Goal: Information Seeking & Learning: Learn about a topic

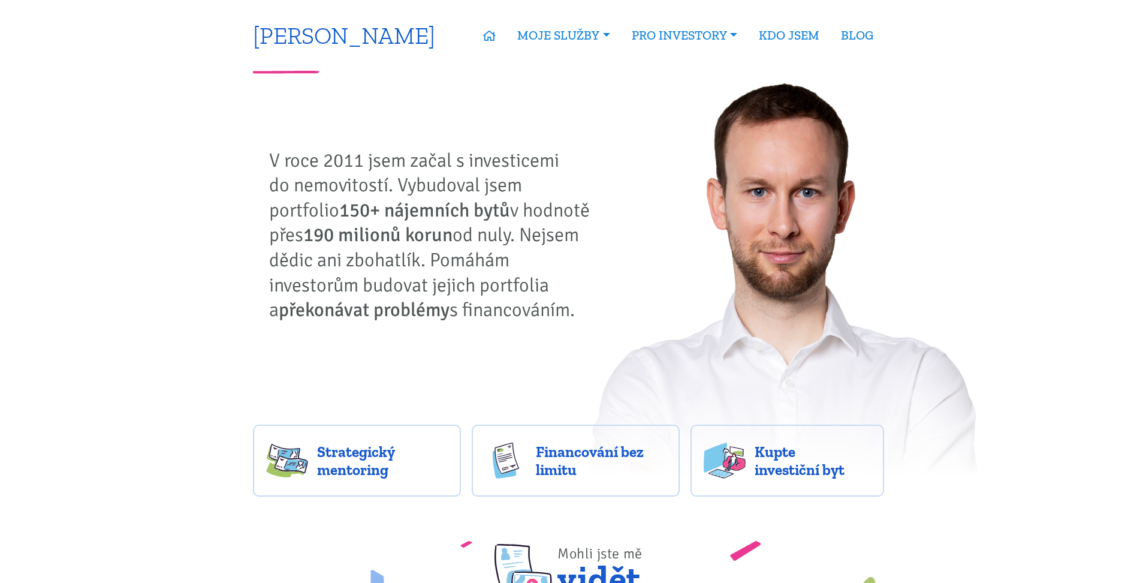
drag, startPoint x: 283, startPoint y: 443, endPoint x: 321, endPoint y: 27, distance: 417.2
click at [318, 45] on link "[PERSON_NAME]" at bounding box center [344, 34] width 182 height 23
click at [483, 34] on icon at bounding box center [489, 36] width 13 height 11
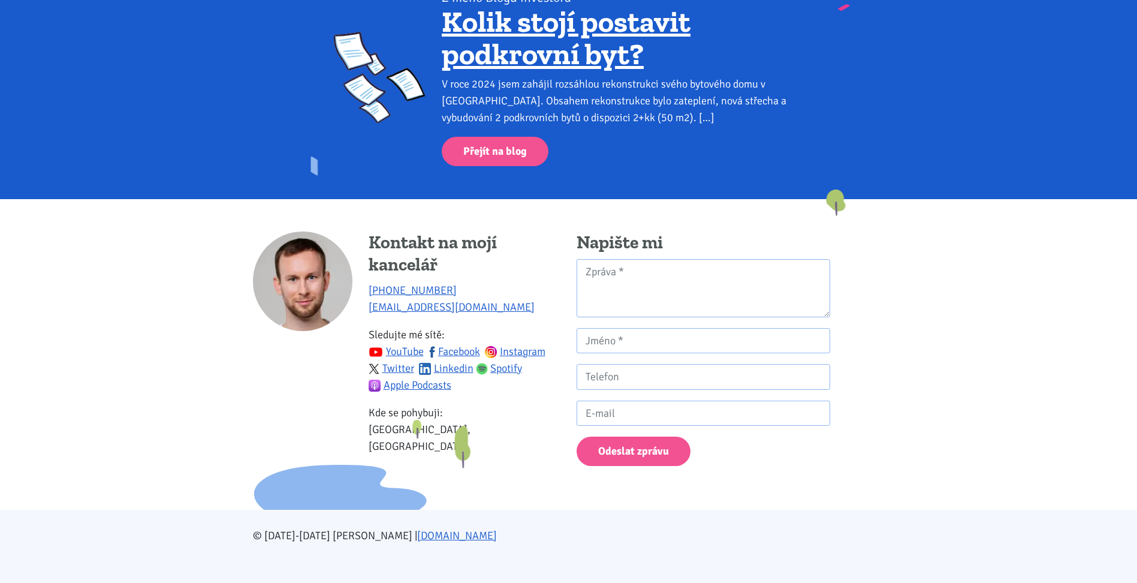
scroll to position [1636, 0]
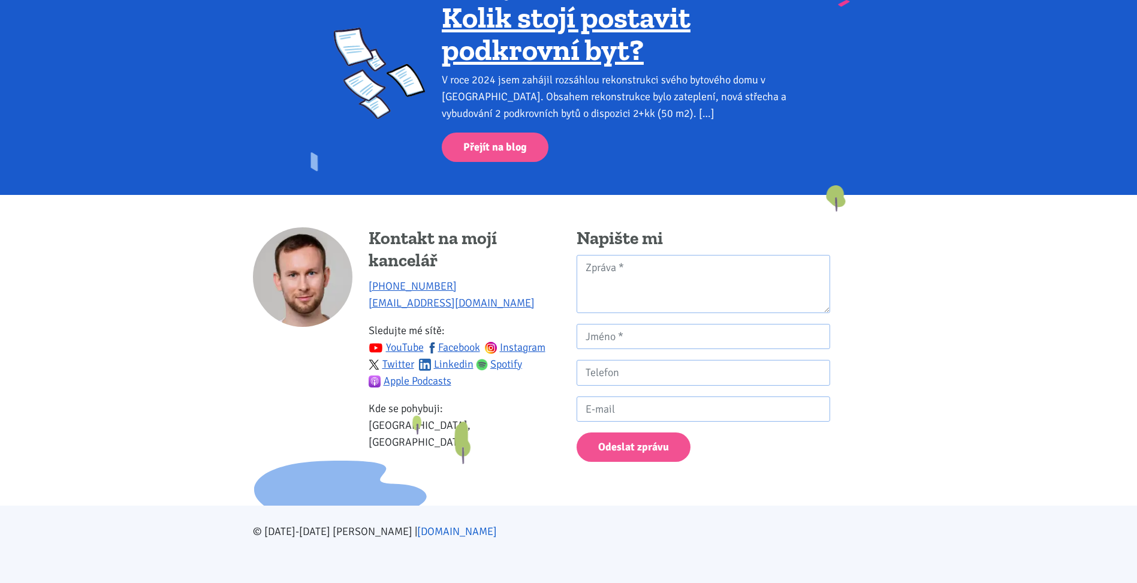
click at [423, 533] on link "[DOMAIN_NAME]" at bounding box center [457, 531] width 80 height 13
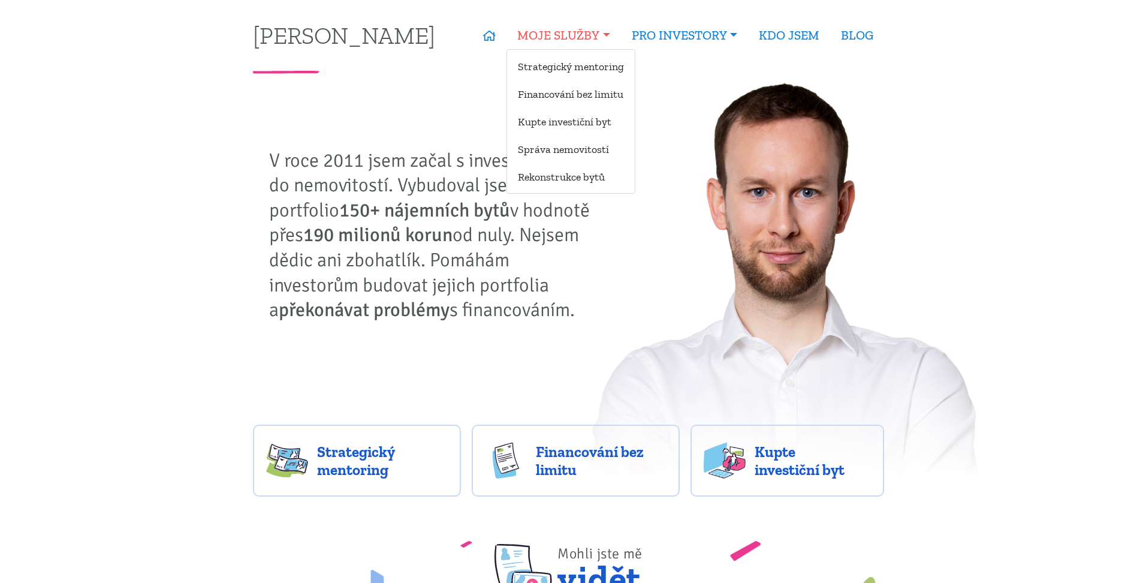
click at [583, 29] on link "MOJE SLUŽBY" at bounding box center [564, 36] width 114 height 28
click at [562, 65] on link "Strategický mentoring" at bounding box center [571, 66] width 128 height 22
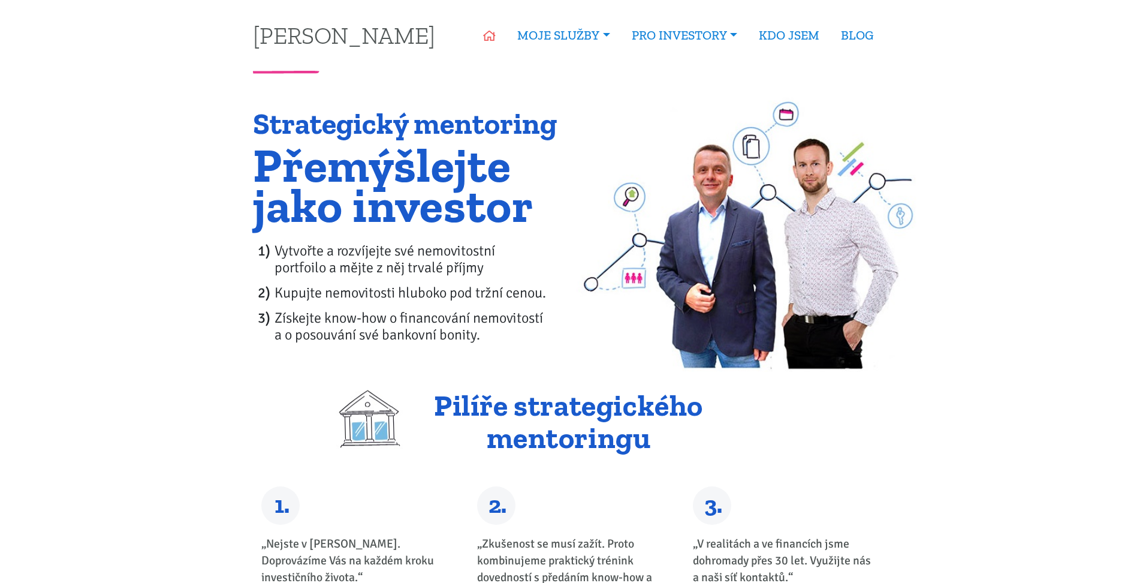
click at [483, 31] on icon at bounding box center [489, 36] width 13 height 11
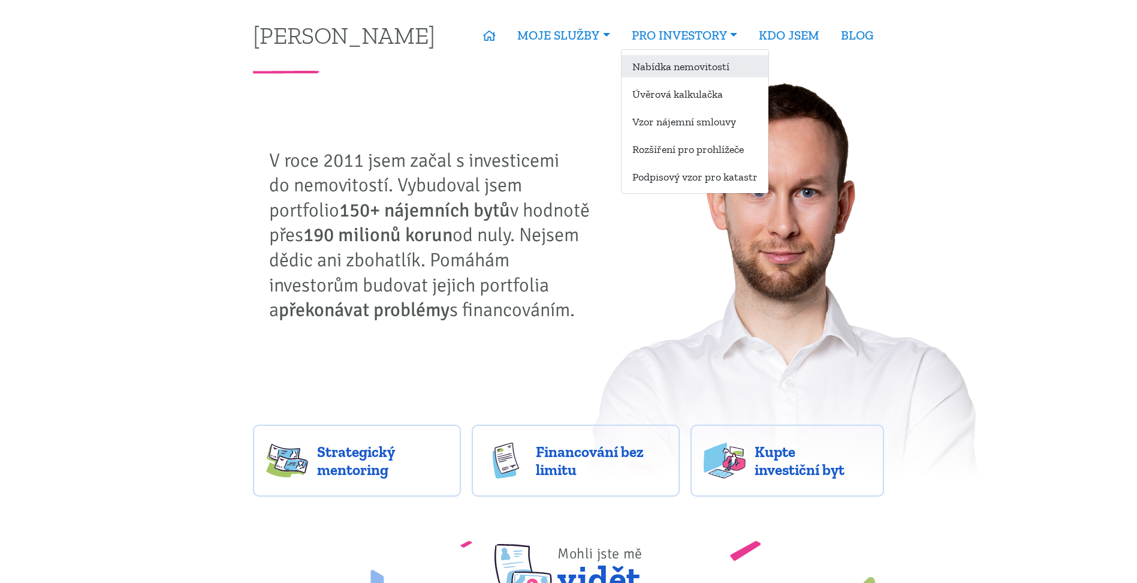
click at [664, 71] on link "Nabídka nemovitostí" at bounding box center [695, 66] width 147 height 22
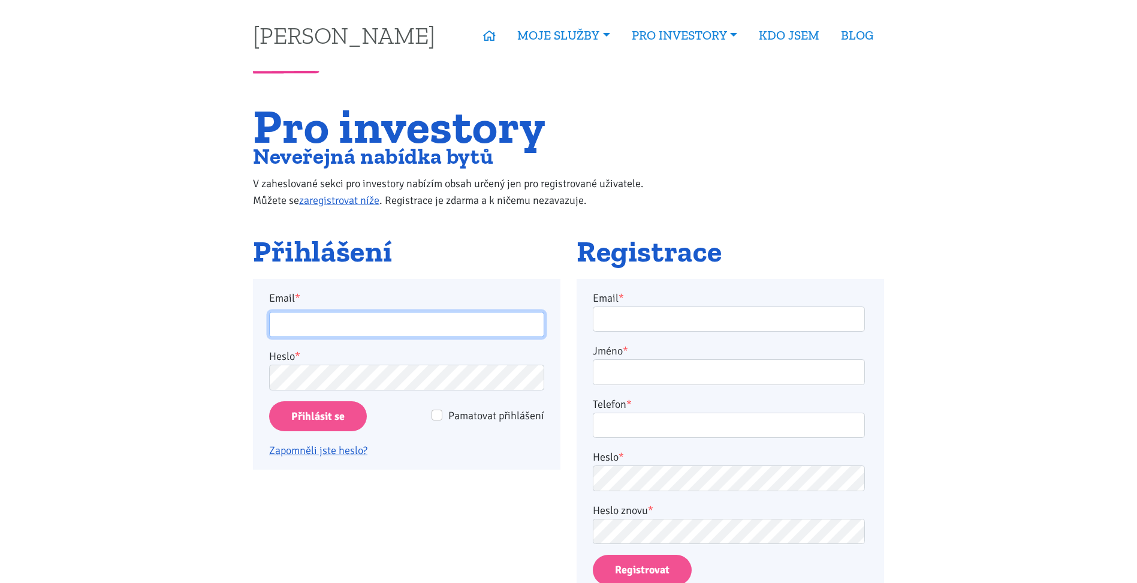
click at [425, 320] on input "Email *" at bounding box center [406, 325] width 275 height 26
type input "realestates.olomouc@seznam.cz"
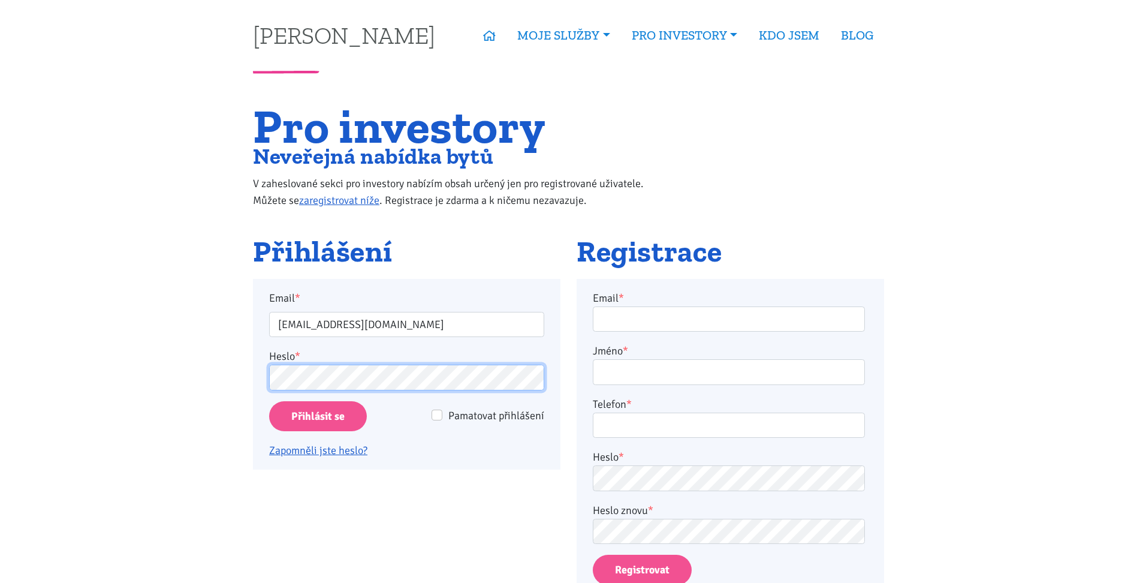
click at [269, 401] on input "Přihlásit se" at bounding box center [318, 416] width 98 height 31
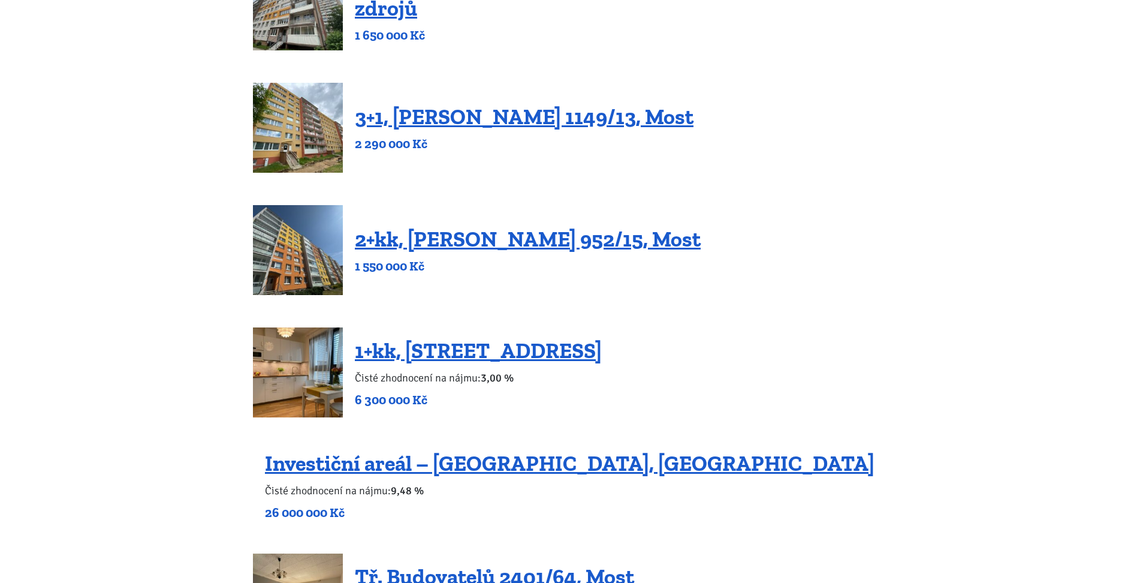
scroll to position [735, 0]
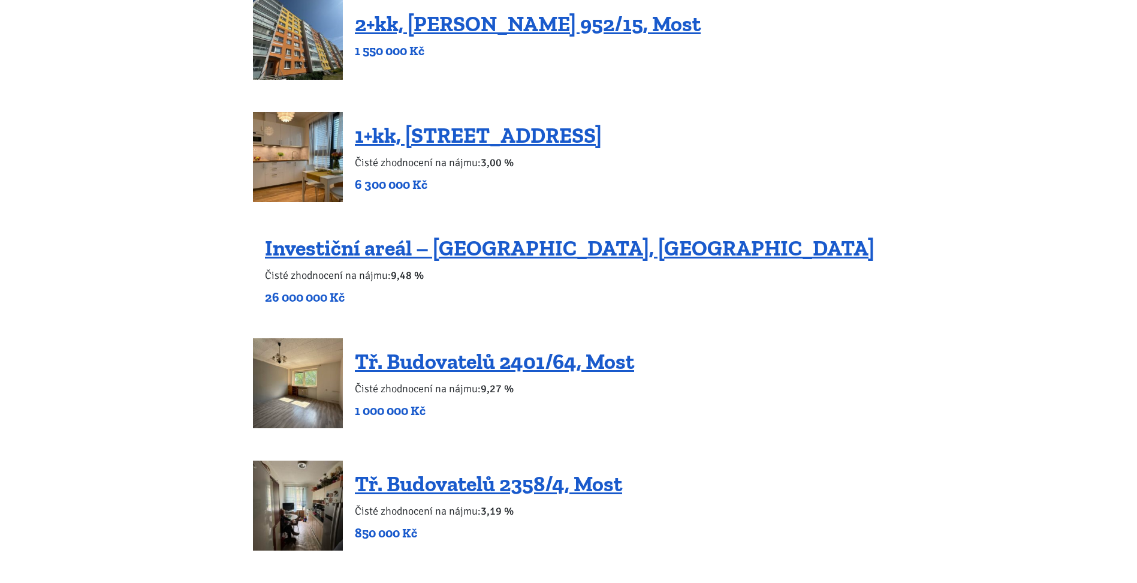
drag, startPoint x: 896, startPoint y: 321, endPoint x: 899, endPoint y: 368, distance: 46.9
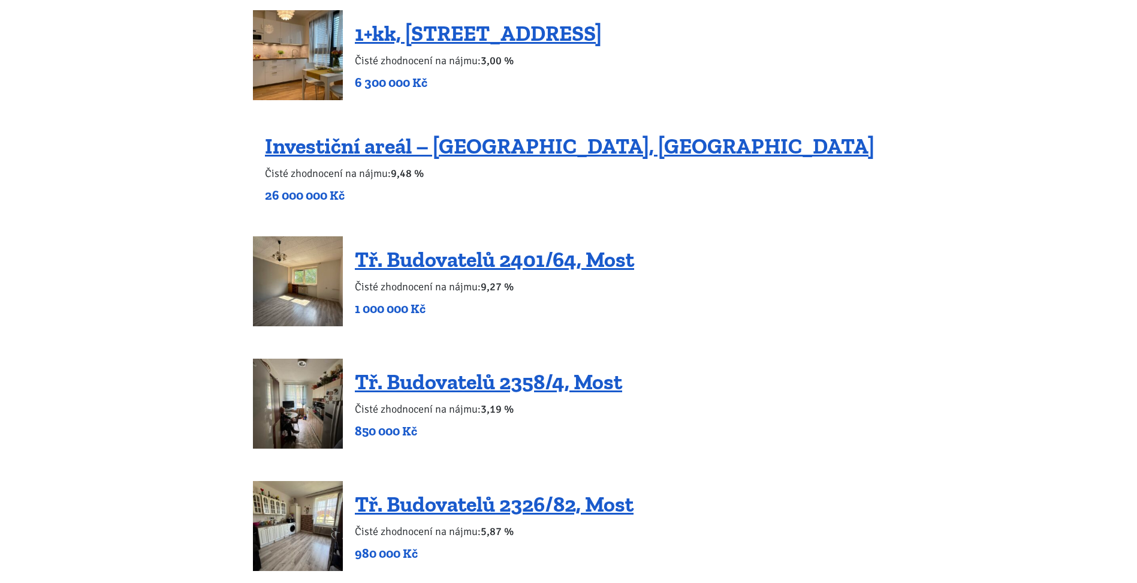
scroll to position [0, 0]
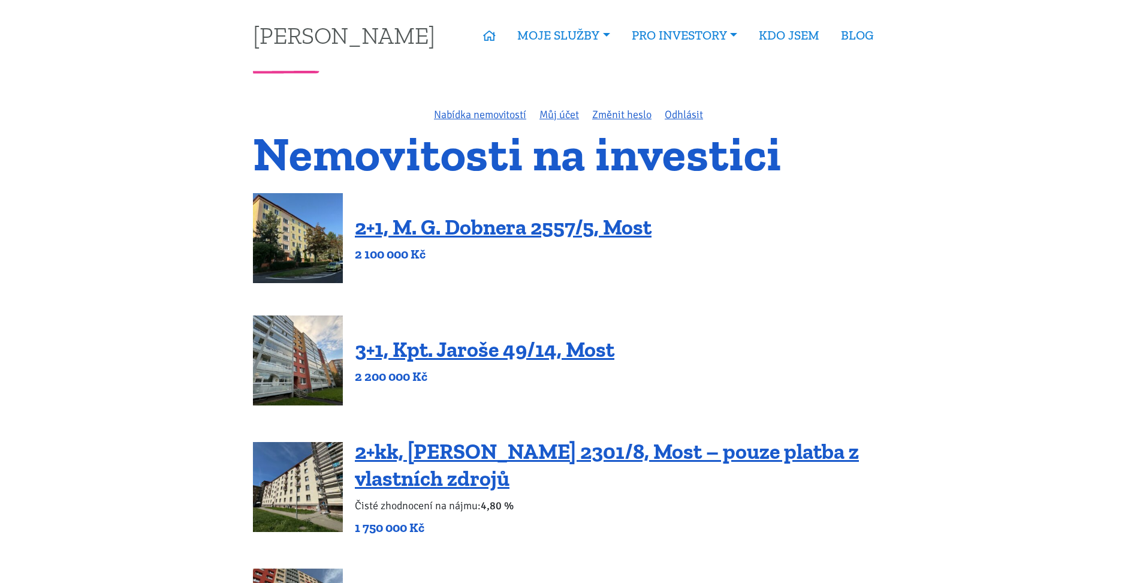
drag, startPoint x: 797, startPoint y: 457, endPoint x: 735, endPoint y: 308, distance: 162.0
click at [370, 32] on link "[PERSON_NAME]" at bounding box center [344, 34] width 182 height 23
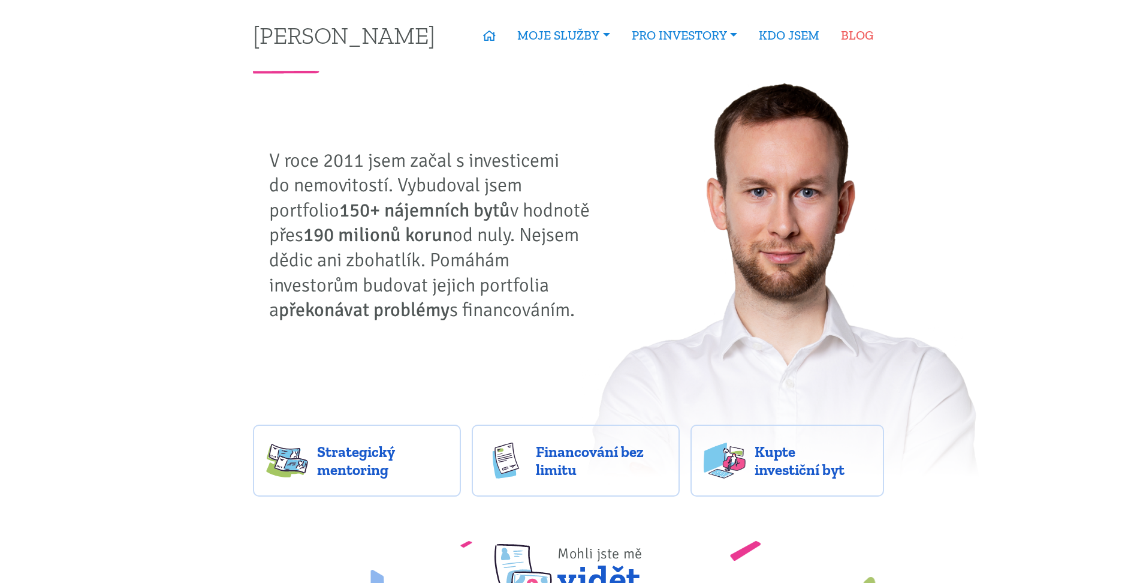
click at [873, 37] on link "BLOG" at bounding box center [857, 36] width 54 height 28
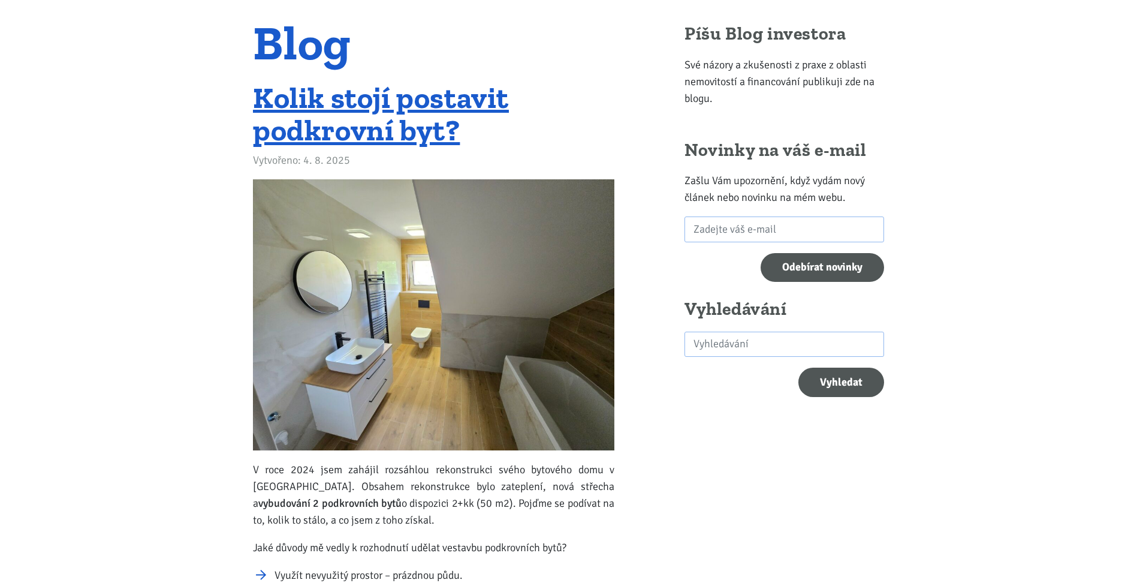
scroll to position [120, 0]
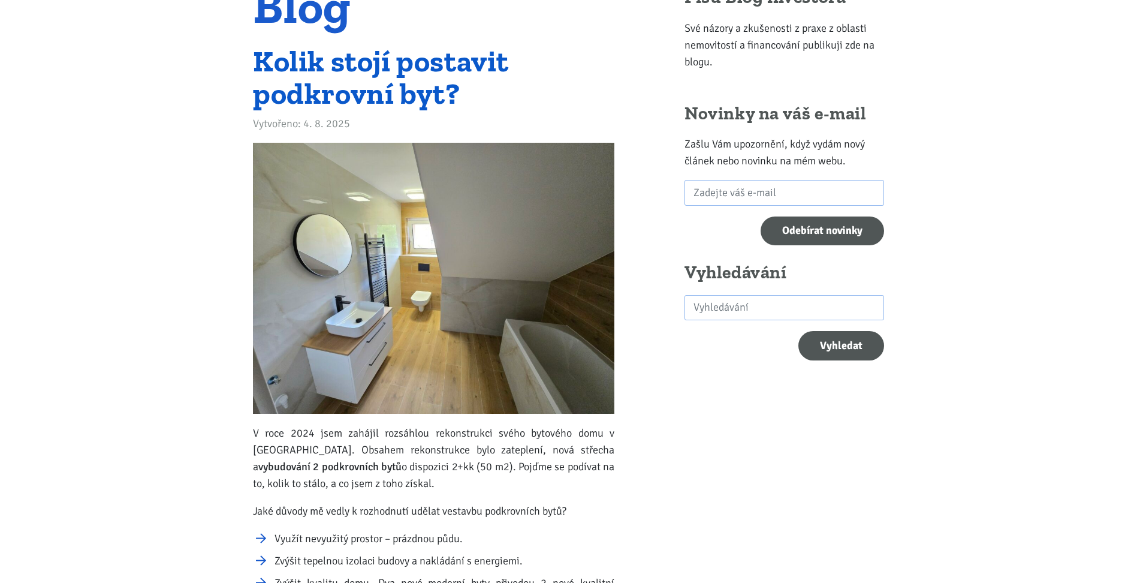
click at [359, 92] on link "Kolik stojí postavit podkrovní byt?" at bounding box center [381, 77] width 256 height 68
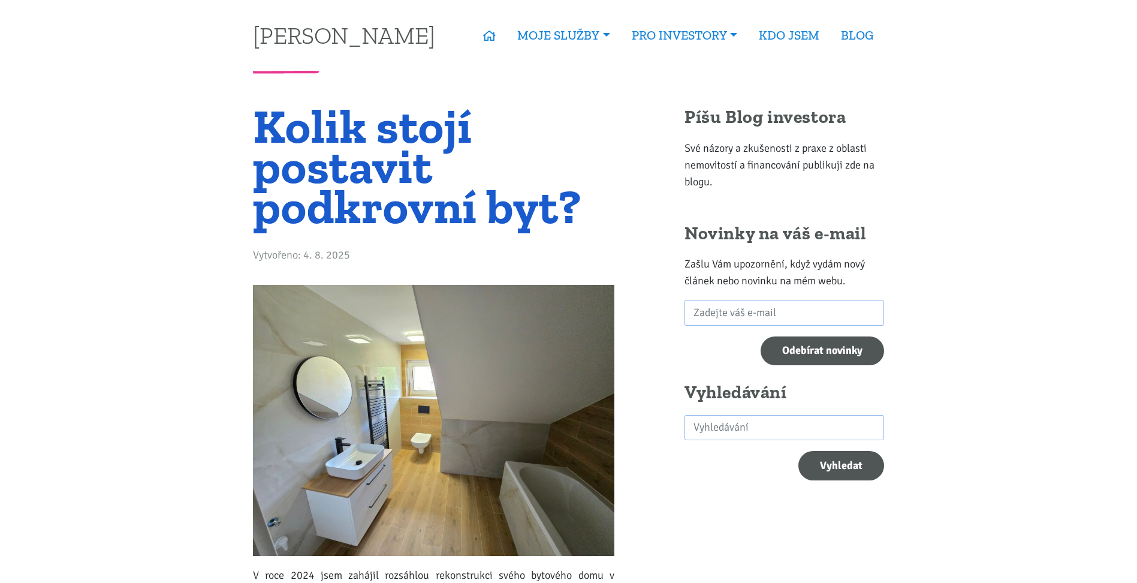
drag, startPoint x: 669, startPoint y: 312, endPoint x: 652, endPoint y: 105, distance: 208.1
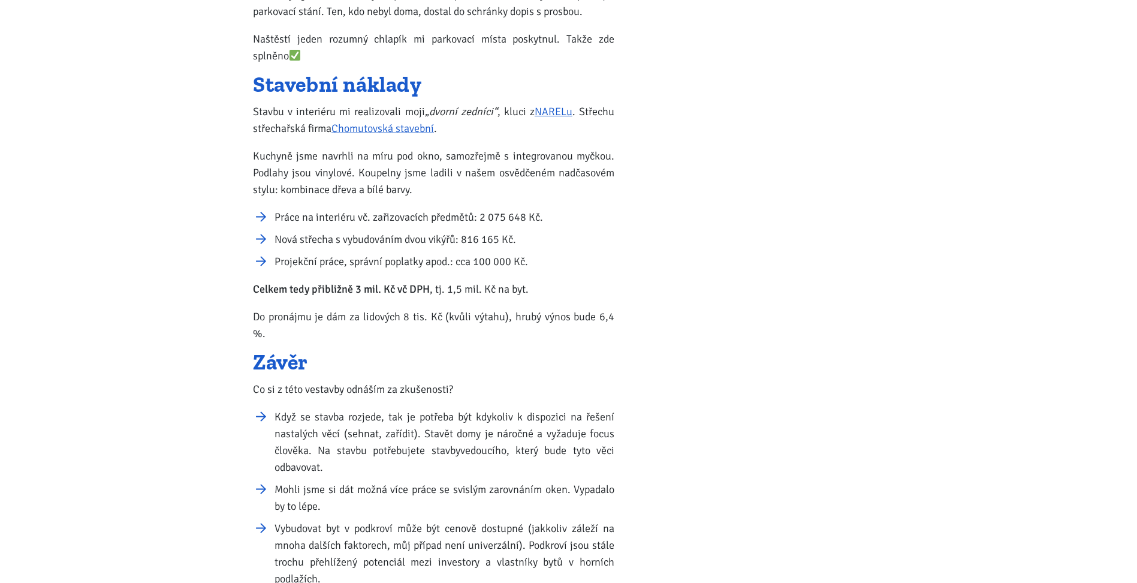
scroll to position [1285, 0]
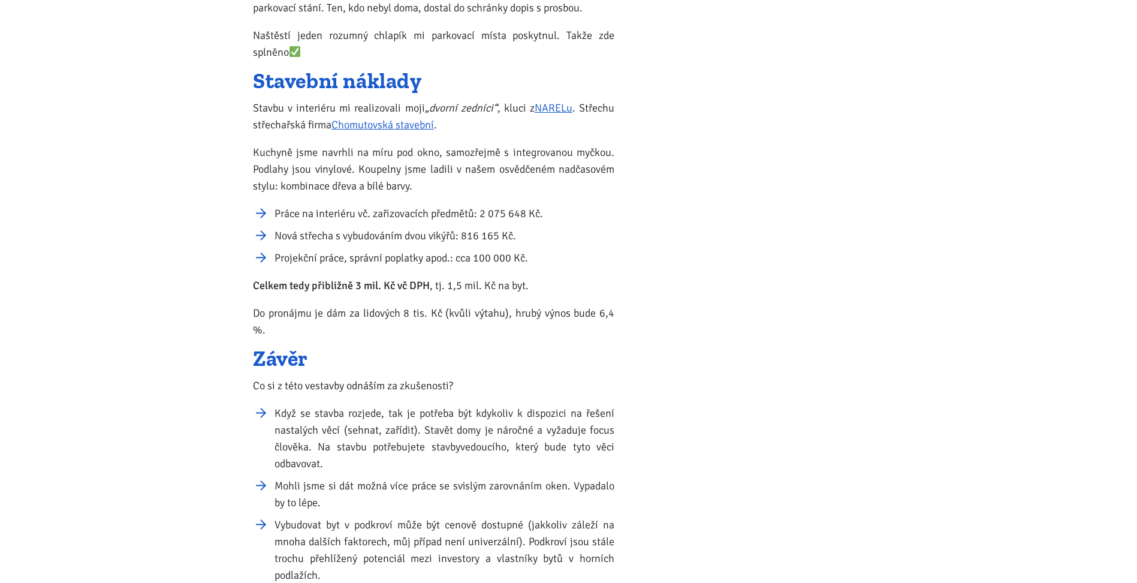
click at [38, 415] on body "[PERSON_NAME] ÚVOD MOJE SLUŽBY Strategický mentoring Financování bez limitu Kup…" at bounding box center [568, 139] width 1137 height 2849
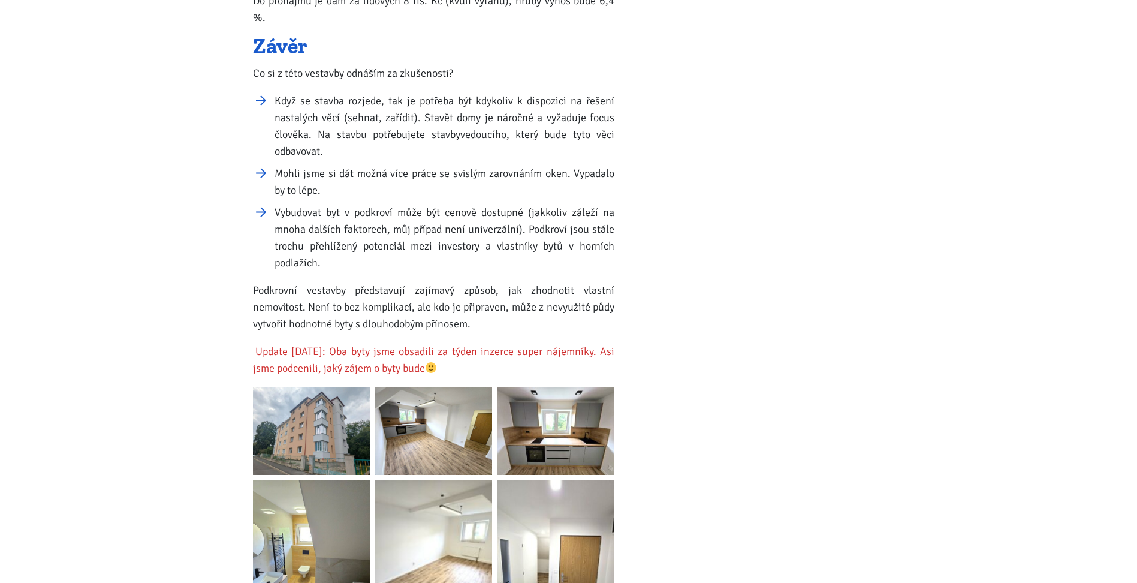
scroll to position [1765, 0]
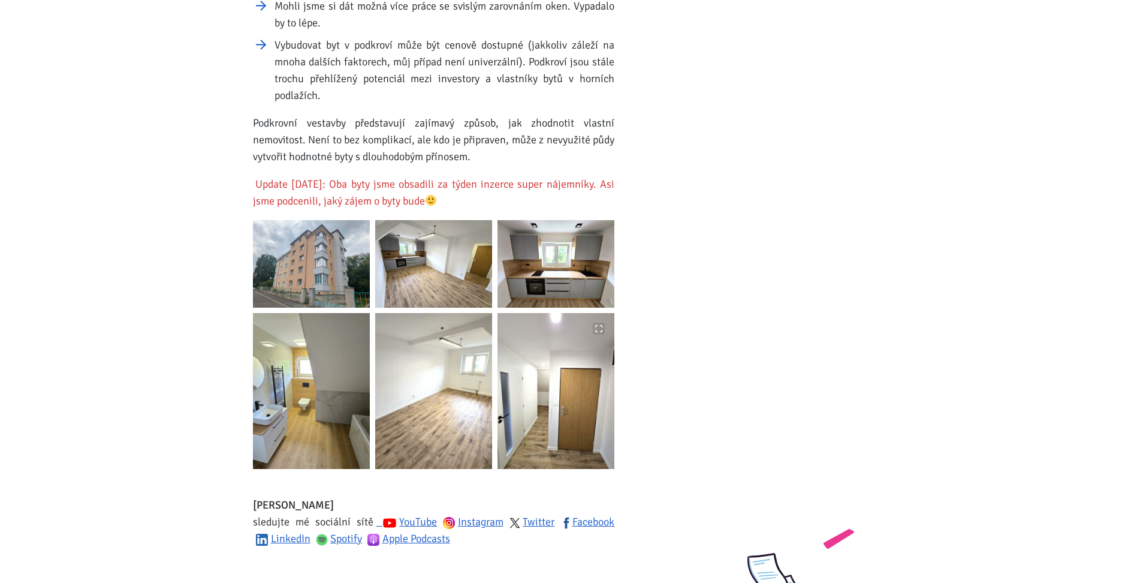
click at [539, 375] on img at bounding box center [556, 391] width 117 height 156
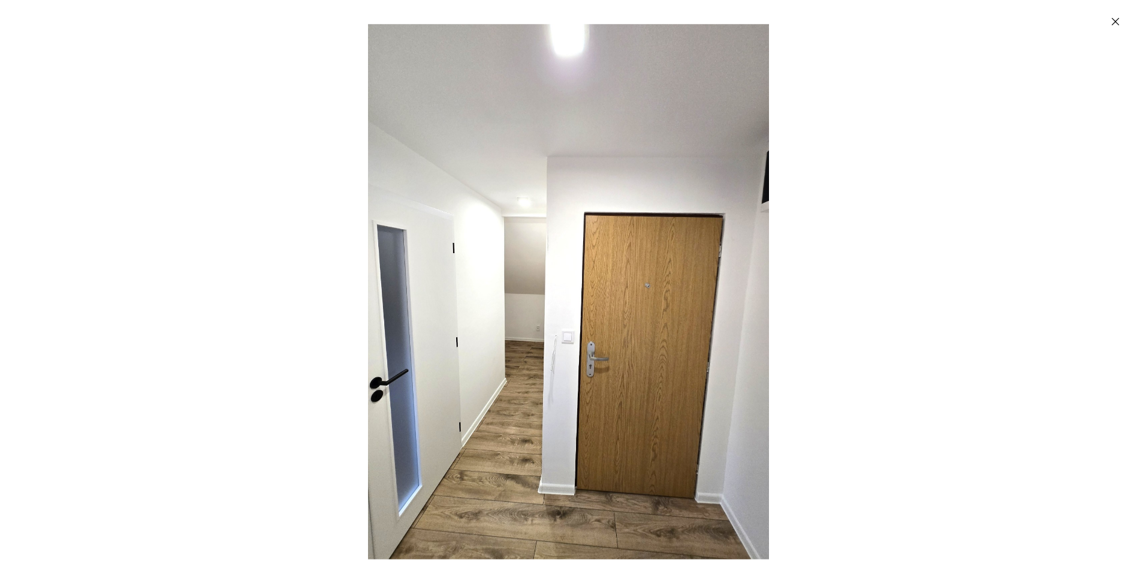
click at [928, 296] on div "Enlarged image" at bounding box center [568, 291] width 1137 height 583
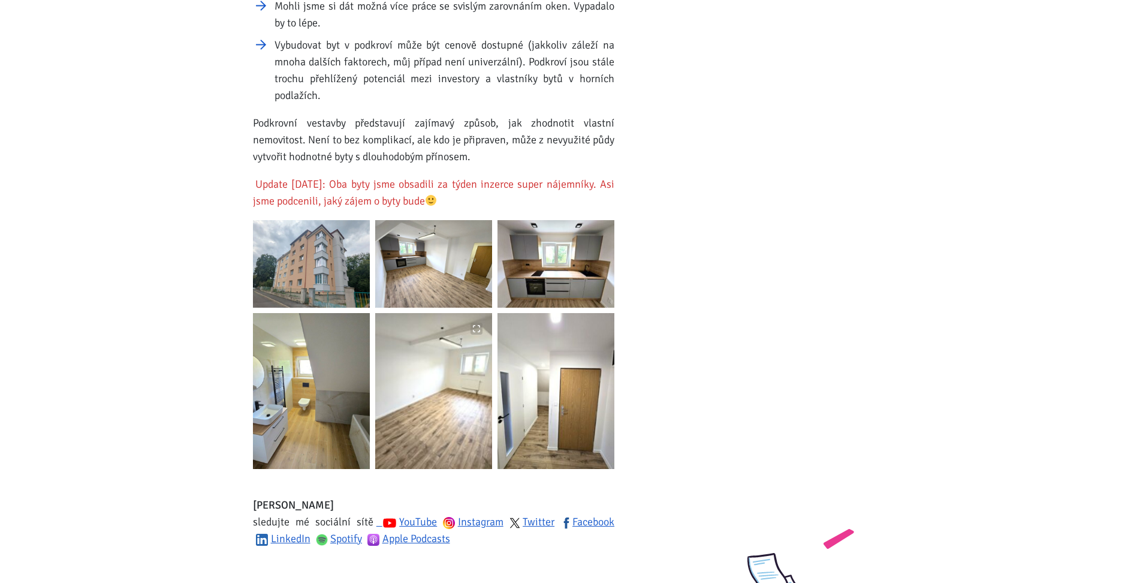
click at [414, 369] on img at bounding box center [433, 391] width 117 height 156
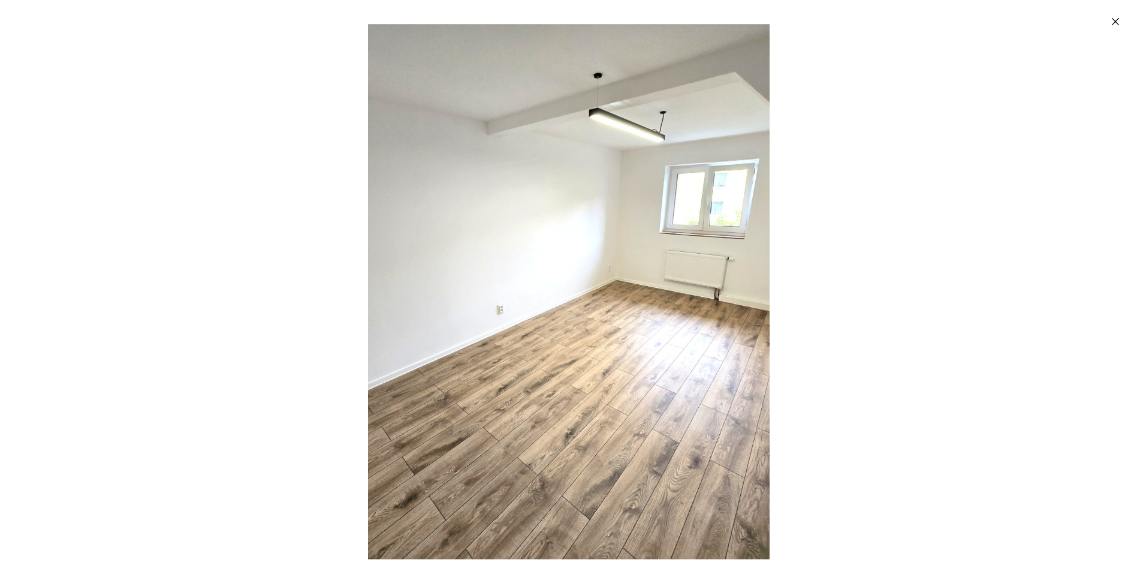
click at [976, 238] on div "Enlarged image" at bounding box center [568, 291] width 1137 height 583
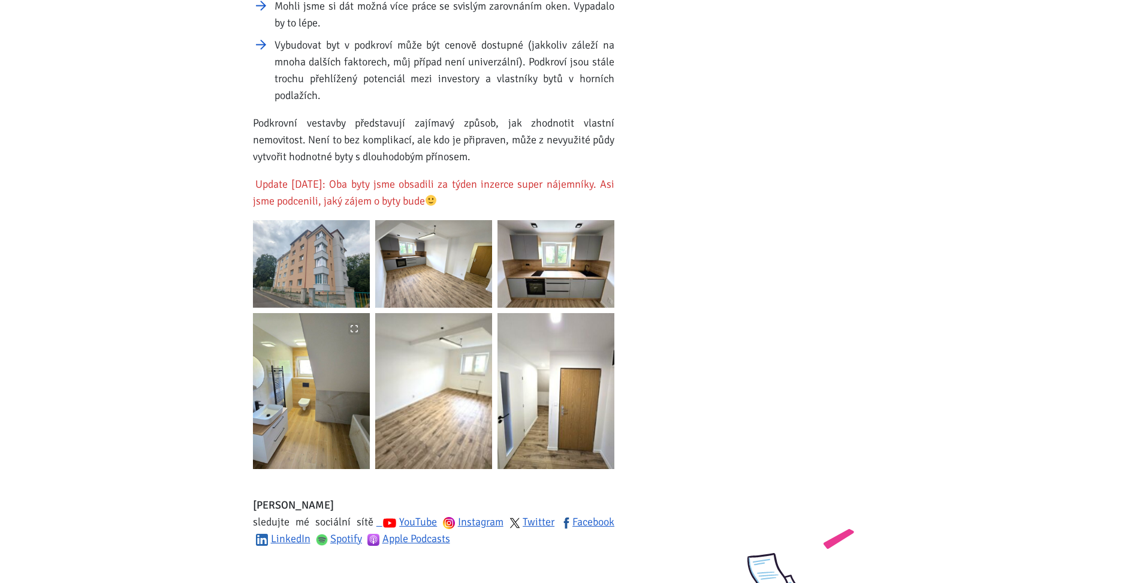
click at [265, 372] on img at bounding box center [311, 391] width 117 height 156
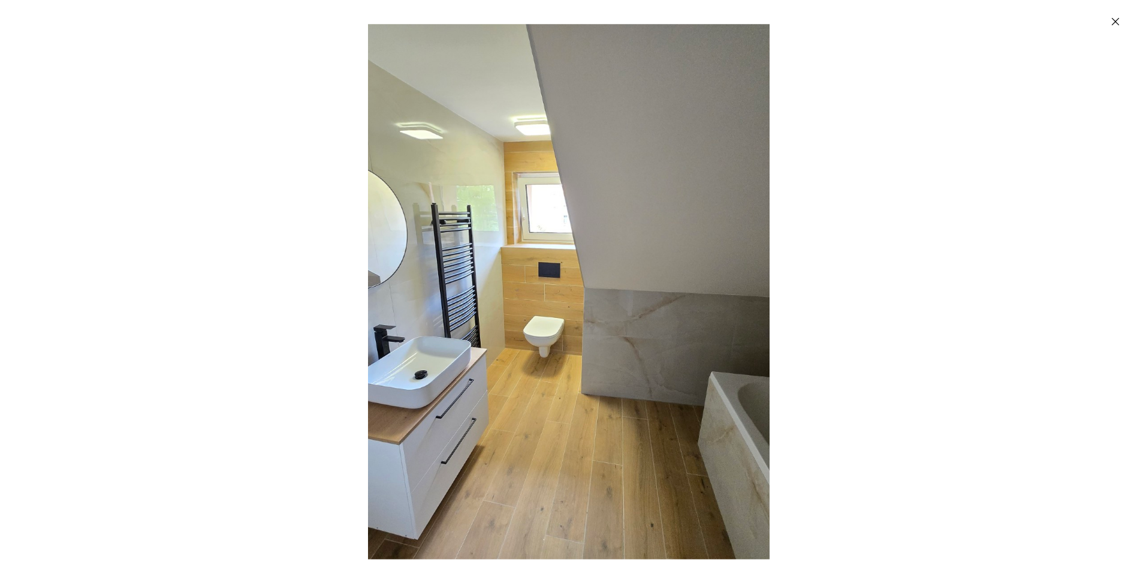
click at [1001, 342] on div "Enlarged image" at bounding box center [568, 291] width 1137 height 583
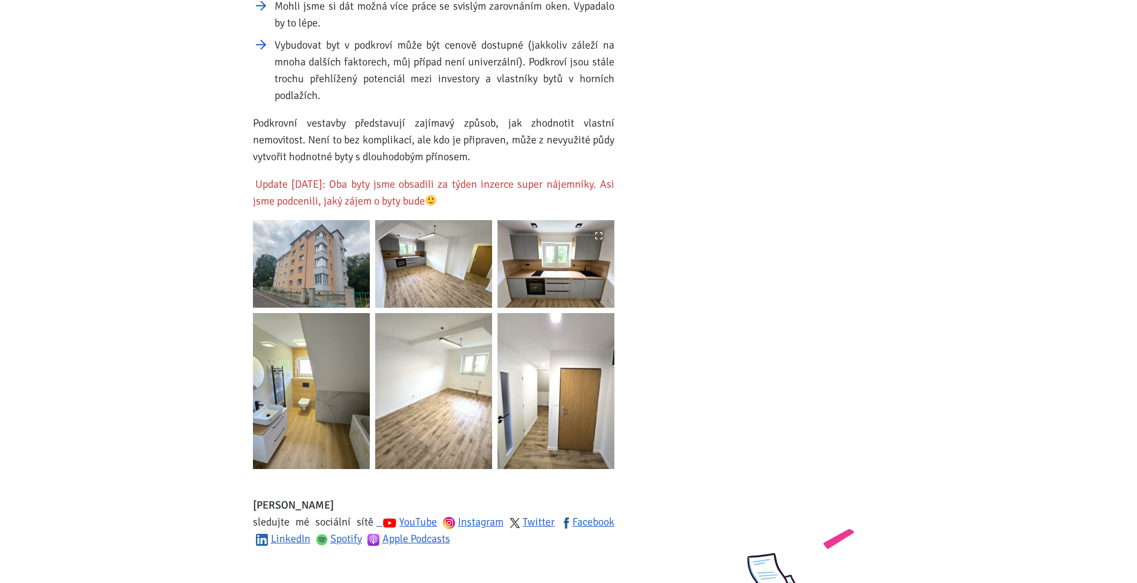
click at [537, 258] on img at bounding box center [556, 264] width 117 height 88
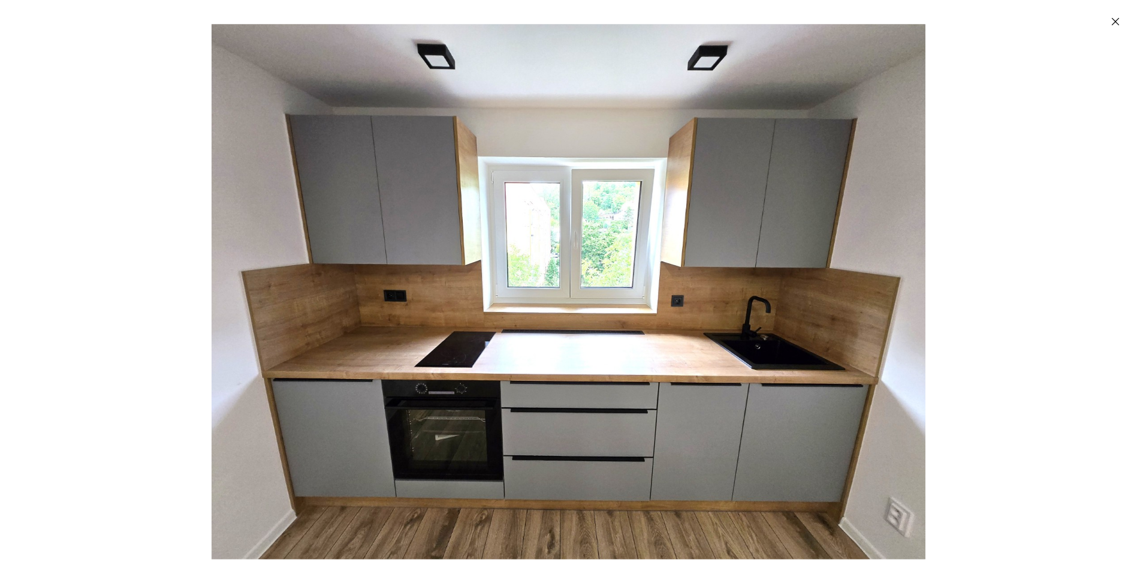
click at [972, 324] on div "Enlarged image" at bounding box center [568, 291] width 1137 height 583
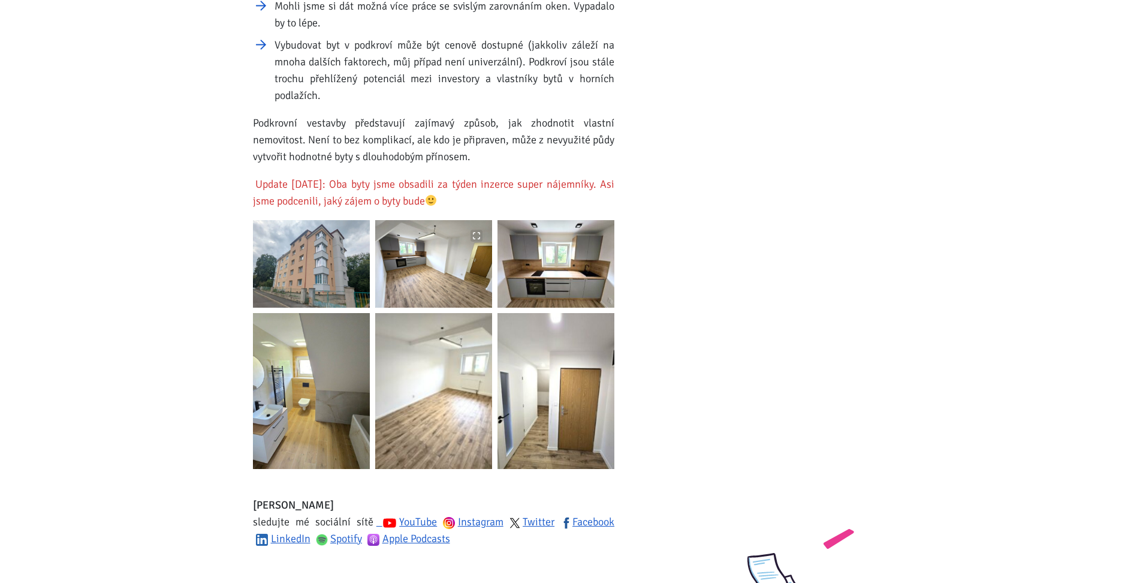
click at [449, 228] on img at bounding box center [433, 264] width 117 height 88
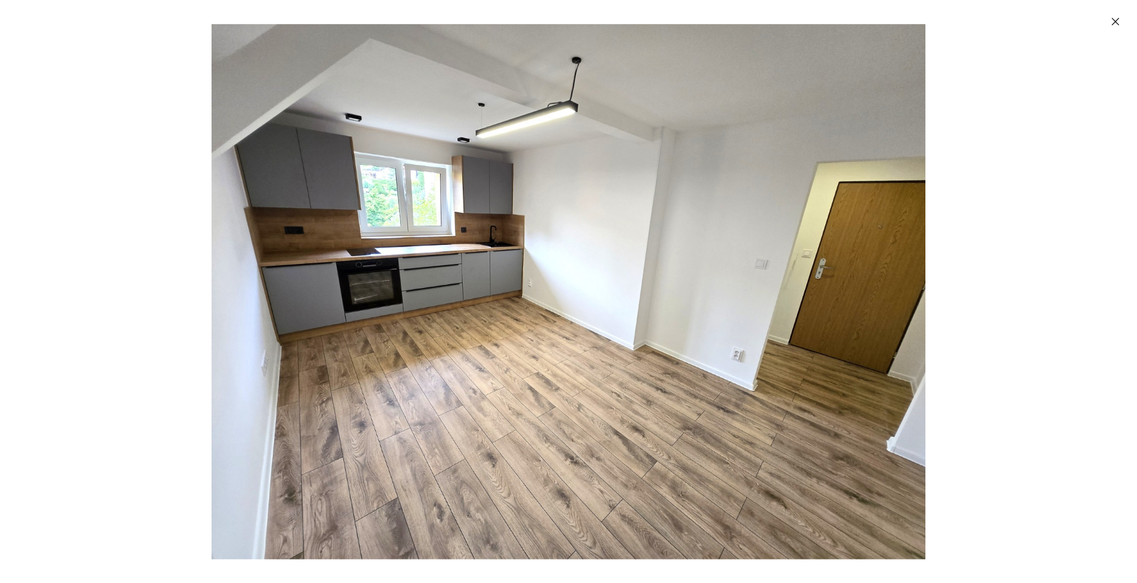
click at [1071, 348] on div "Enlarged image" at bounding box center [568, 291] width 1137 height 583
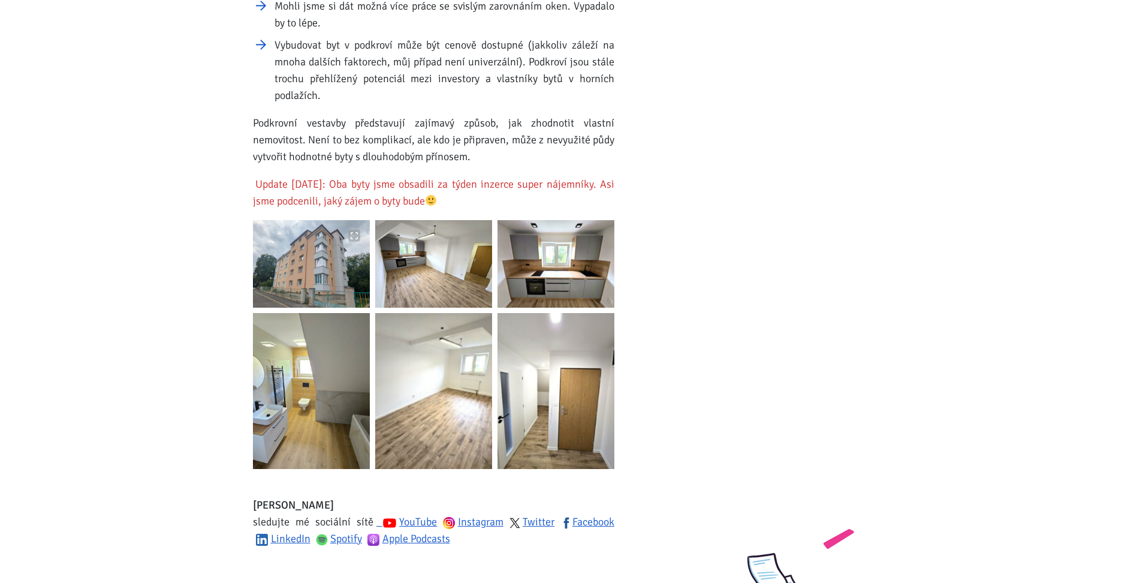
click at [325, 238] on img at bounding box center [311, 264] width 117 height 88
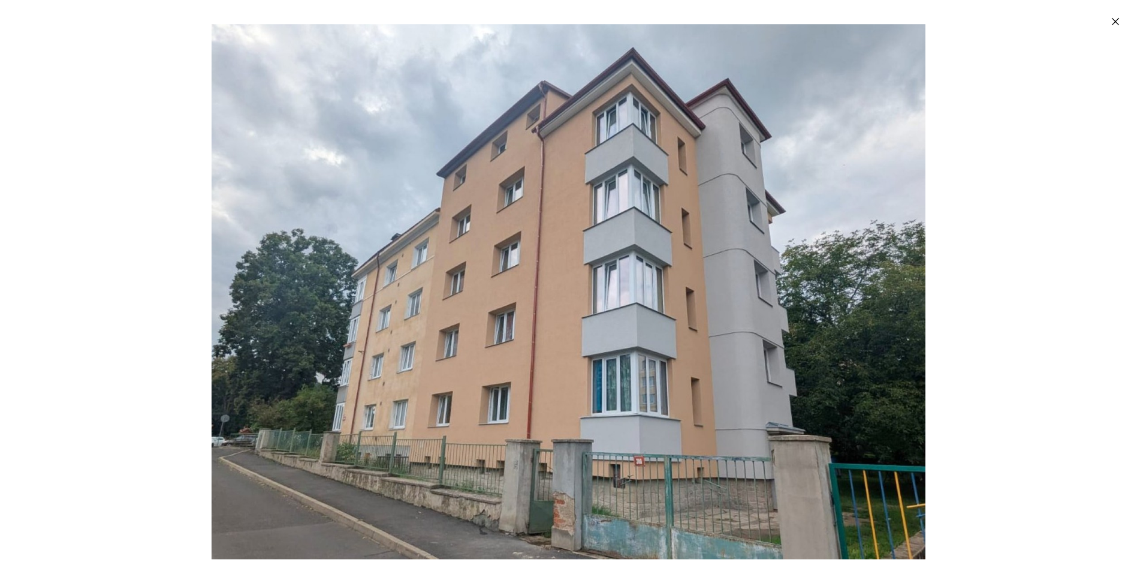
click at [1016, 334] on div "Enlarged image" at bounding box center [568, 291] width 1137 height 583
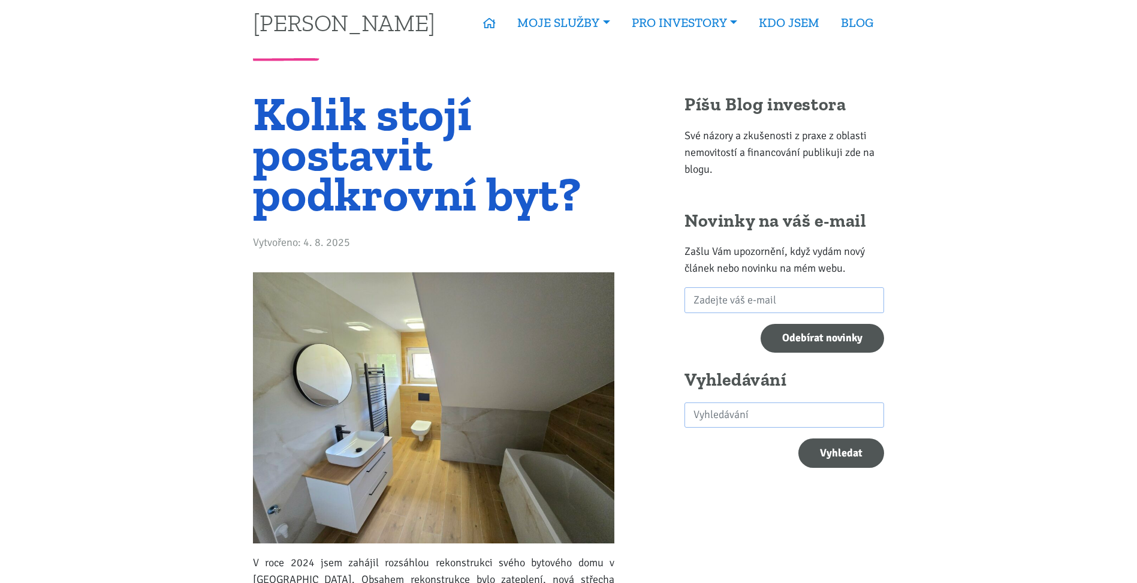
scroll to position [0, 0]
